Goal: Information Seeking & Learning: Learn about a topic

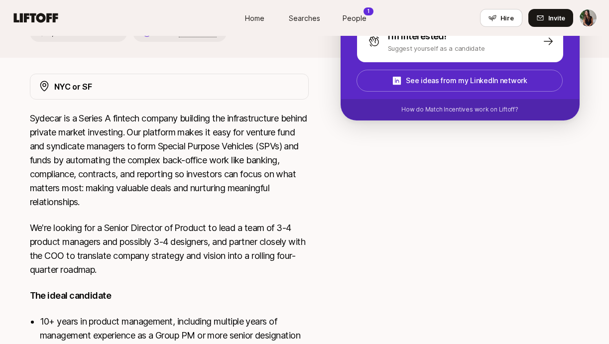
scroll to position [197, 0]
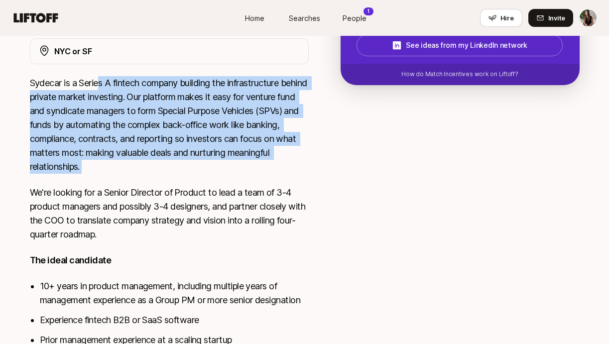
drag, startPoint x: 100, startPoint y: 80, endPoint x: 207, endPoint y: 182, distance: 147.9
click at [206, 182] on div "Sydecar is a Series A fintech company building the infrastructure behind privat…" at bounding box center [169, 264] width 279 height 376
click at [207, 182] on div "Sydecar is a Series A fintech company building the infrastructure behind privat…" at bounding box center [169, 264] width 279 height 376
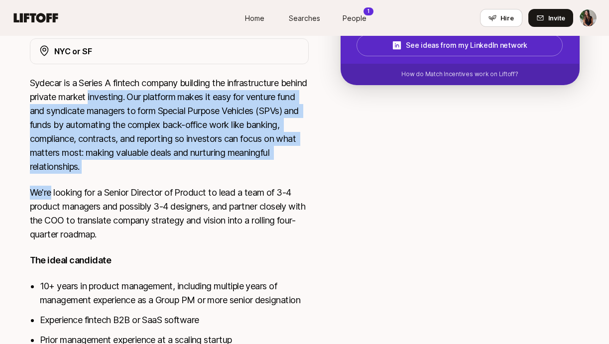
drag, startPoint x: 207, startPoint y: 182, endPoint x: 123, endPoint y: 88, distance: 126.3
click at [123, 88] on div "Sydecar is a Series A fintech company building the infrastructure behind privat…" at bounding box center [169, 264] width 279 height 376
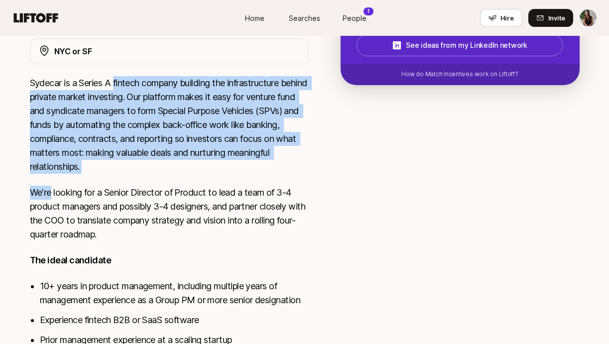
click at [123, 88] on p "Sydecar is a Series A fintech company building the infrastructure behind privat…" at bounding box center [169, 125] width 279 height 98
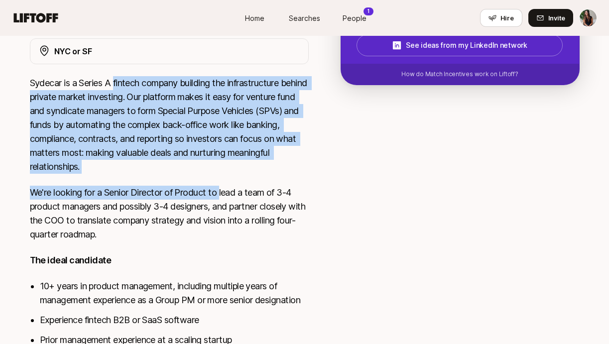
drag, startPoint x: 123, startPoint y: 88, endPoint x: 219, endPoint y: 193, distance: 142.4
click at [219, 193] on div "Sydecar is a Series A fintech company building the infrastructure behind privat…" at bounding box center [169, 264] width 279 height 376
click at [219, 193] on p "We're looking for a Senior Director of Product to lead a team of 3-4 product ma…" at bounding box center [169, 214] width 279 height 56
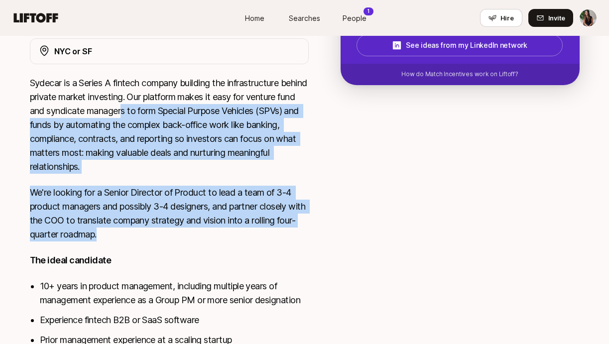
drag, startPoint x: 176, startPoint y: 111, endPoint x: 241, endPoint y: 247, distance: 151.0
click at [241, 247] on div "Sydecar is a Series A fintech company building the infrastructure behind privat…" at bounding box center [169, 264] width 279 height 376
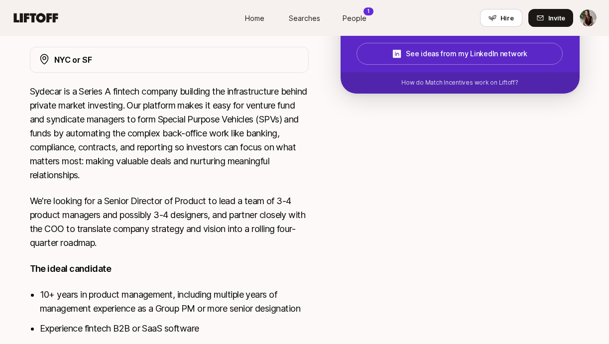
scroll to position [196, 0]
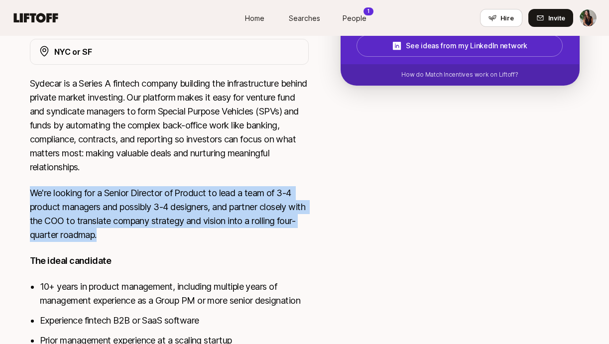
drag, startPoint x: 178, startPoint y: 167, endPoint x: 271, endPoint y: 239, distance: 117.1
click at [271, 239] on div "Sydecar is a Series A fintech company building the infrastructure behind privat…" at bounding box center [169, 265] width 279 height 376
click at [271, 239] on p "We're looking for a Senior Director of Product to lead a team of 3-4 product ma…" at bounding box center [169, 214] width 279 height 56
drag, startPoint x: 271, startPoint y: 239, endPoint x: 199, endPoint y: 172, distance: 98.3
click at [199, 172] on div "Sydecar is a Series A fintech company building the infrastructure behind privat…" at bounding box center [169, 265] width 279 height 376
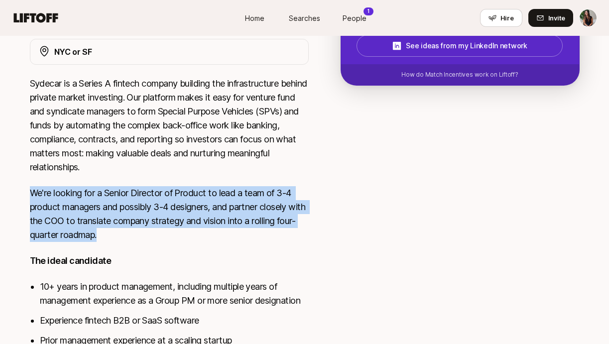
click at [199, 172] on p "Sydecar is a Series A fintech company building the infrastructure behind privat…" at bounding box center [169, 126] width 279 height 98
drag, startPoint x: 199, startPoint y: 172, endPoint x: 266, endPoint y: 235, distance: 91.6
click at [266, 235] on div "Sydecar is a Series A fintech company building the infrastructure behind privat…" at bounding box center [169, 265] width 279 height 376
click at [266, 235] on p "We're looking for a Senior Director of Product to lead a team of 3-4 product ma…" at bounding box center [169, 214] width 279 height 56
drag, startPoint x: 266, startPoint y: 235, endPoint x: 196, endPoint y: 164, distance: 98.9
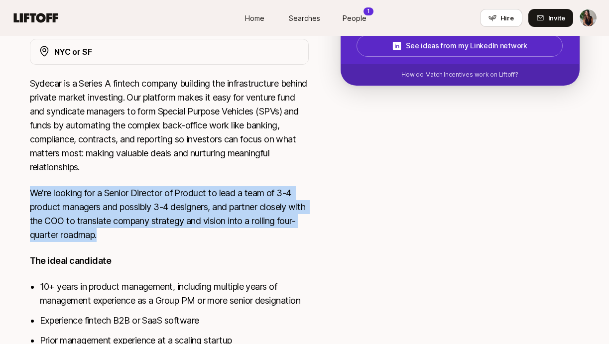
click at [199, 169] on div "Sydecar is a Series A fintech company building the infrastructure behind privat…" at bounding box center [169, 265] width 279 height 376
click at [196, 164] on p "Sydecar is a Series A fintech company building the infrastructure behind privat…" at bounding box center [169, 126] width 279 height 98
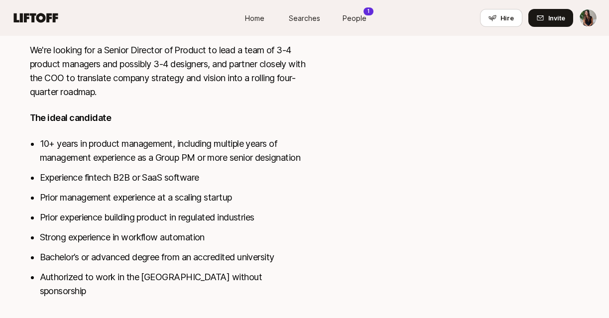
scroll to position [341, 0]
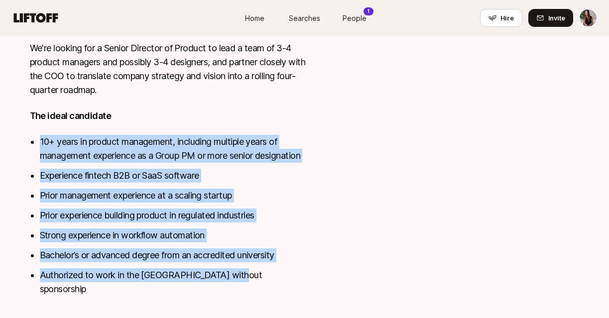
drag, startPoint x: 197, startPoint y: 118, endPoint x: 281, endPoint y: 271, distance: 174.7
click at [281, 271] on div "Sydecar is a Series A fintech company building the infrastructure behind privat…" at bounding box center [169, 120] width 279 height 376
click at [281, 271] on li "Authorized to work in the [GEOGRAPHIC_DATA] without sponsorship" at bounding box center [174, 282] width 269 height 28
drag, startPoint x: 281, startPoint y: 271, endPoint x: 231, endPoint y: 121, distance: 158.1
click at [231, 121] on div "Sydecar is a Series A fintech company building the infrastructure behind privat…" at bounding box center [169, 120] width 279 height 376
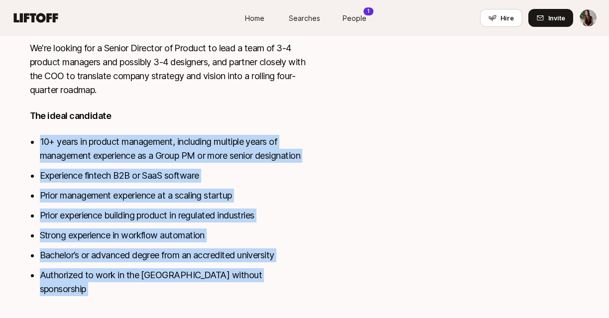
click at [231, 121] on p "The ideal candidate" at bounding box center [169, 116] width 279 height 14
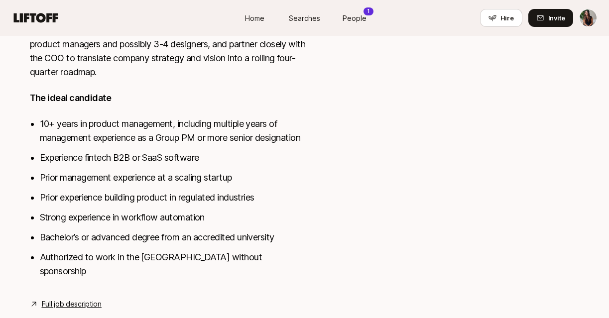
scroll to position [361, 0]
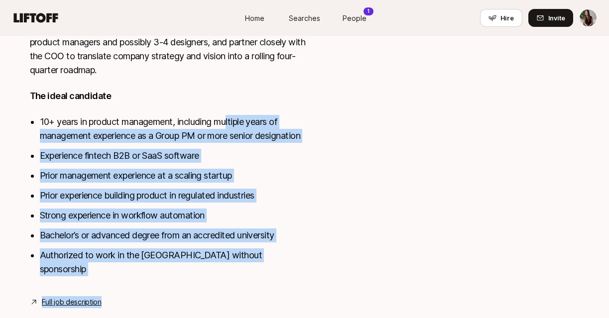
drag, startPoint x: 231, startPoint y: 125, endPoint x: 340, endPoint y: 267, distance: 179.1
click at [340, 267] on div "NYC or SF Sydecar is a Series A fintech company building the infrastructure beh…" at bounding box center [305, 91] width 574 height 434
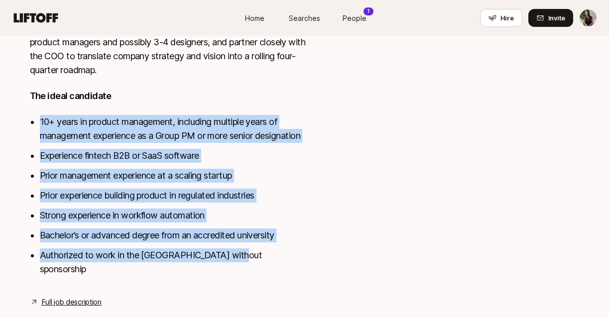
drag, startPoint x: 323, startPoint y: 251, endPoint x: 192, endPoint y: 91, distance: 206.3
click at [192, 92] on div "NYC or SF Sydecar is a Series A fintech company building the infrastructure beh…" at bounding box center [305, 91] width 574 height 434
click at [192, 91] on p "The ideal candidate" at bounding box center [169, 96] width 279 height 14
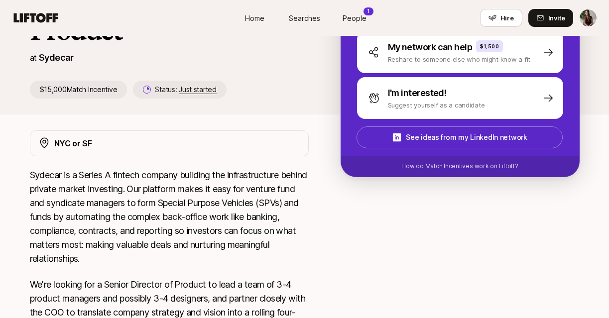
scroll to position [0, 0]
